Goal: Navigation & Orientation: Find specific page/section

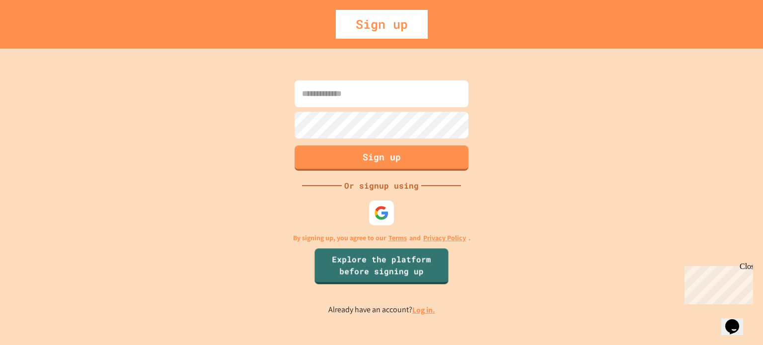
click at [424, 308] on link "Log in." at bounding box center [423, 310] width 23 height 10
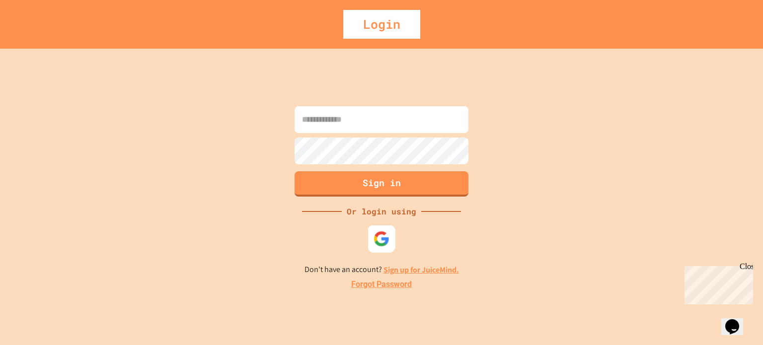
click at [388, 233] on img at bounding box center [382, 238] width 16 height 16
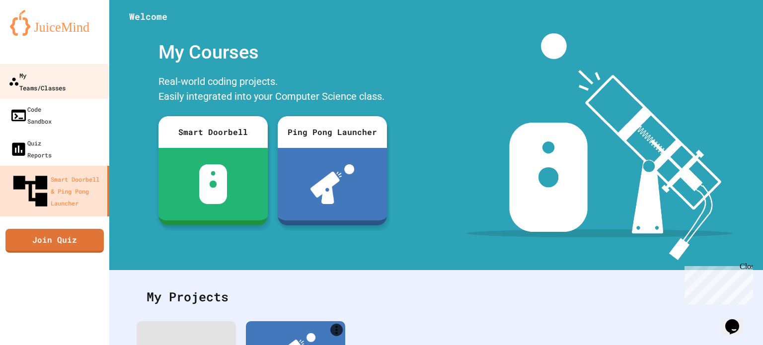
click at [72, 68] on link "My Teams/Classes" at bounding box center [55, 81] width 113 height 35
